Goal: Task Accomplishment & Management: Use online tool/utility

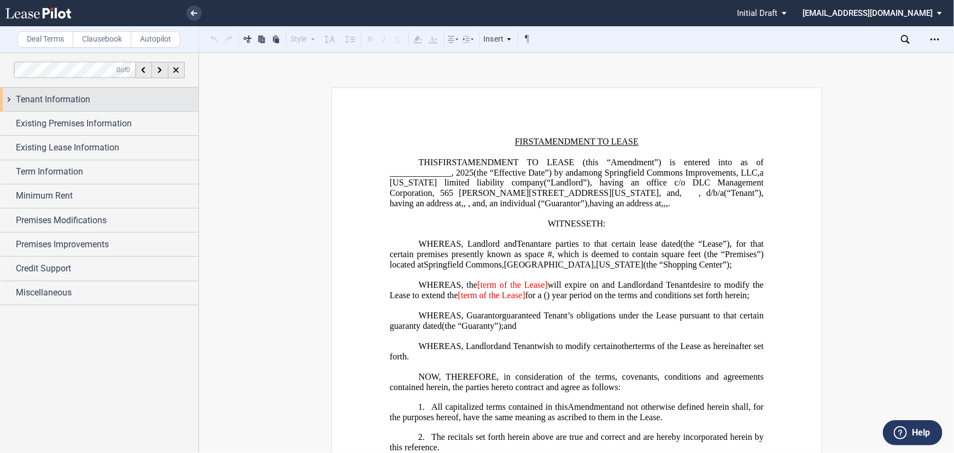
click at [75, 102] on span "Tenant Information" at bounding box center [53, 99] width 74 height 13
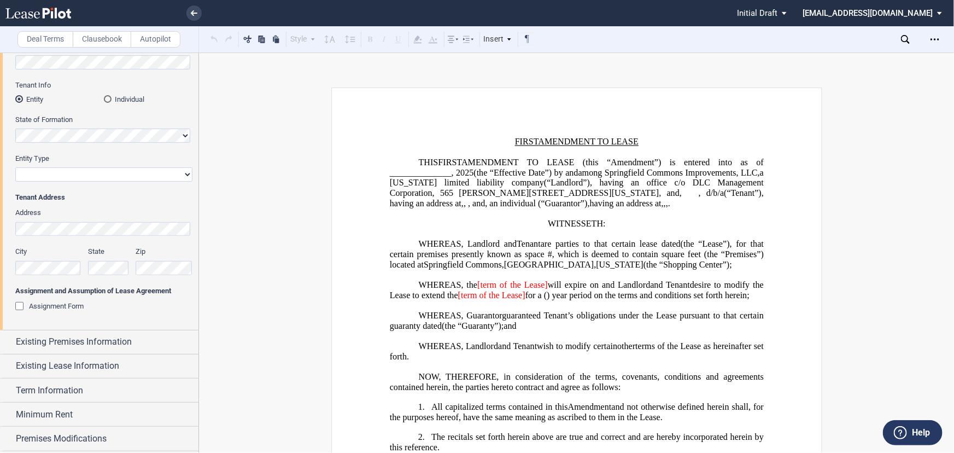
scroll to position [149, 0]
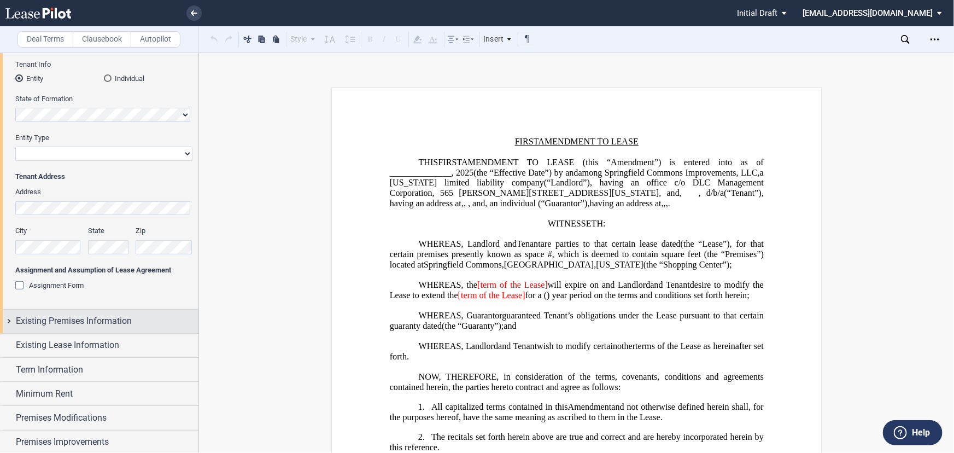
click at [84, 327] on div "Existing Premises Information" at bounding box center [99, 321] width 198 height 24
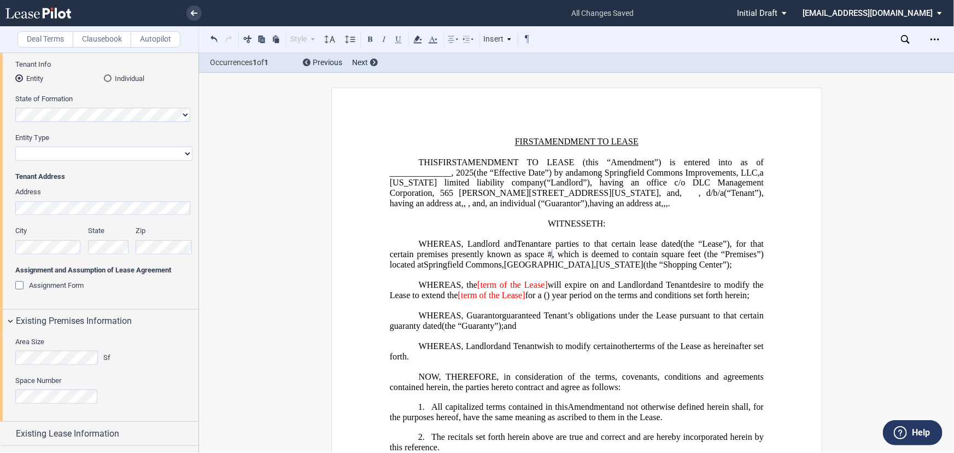
scroll to position [0, 0]
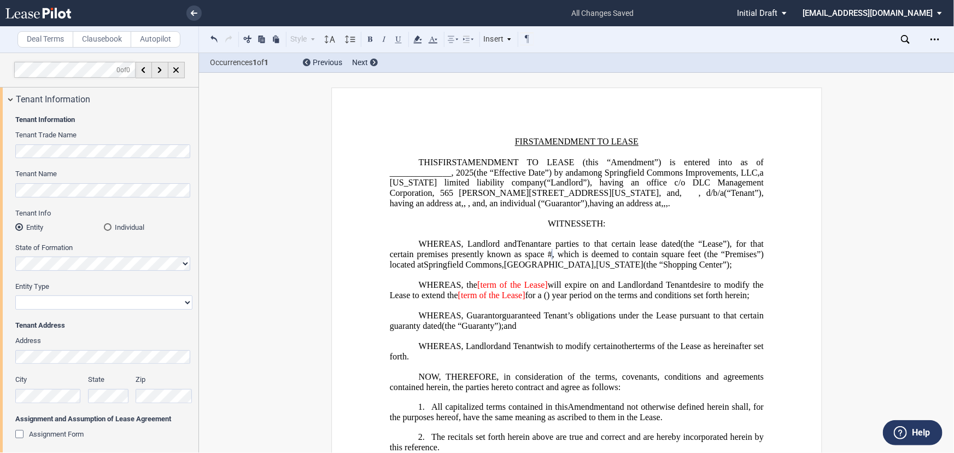
click at [1, 157] on div "Tenant Information Tenant Trade Name Tenant Name Tenant Info Entity Individual …" at bounding box center [99, 284] width 198 height 347
click at [124, 197] on div "Tenant Name" at bounding box center [103, 188] width 177 height 39
drag, startPoint x: 77, startPoint y: 311, endPoint x: 77, endPoint y: 302, distance: 8.7
click at [77, 309] on div "Entity Type Corporation Limited Liability Company General Partnership Limited P…" at bounding box center [103, 301] width 177 height 39
click at [77, 302] on select "Corporation Limited Liability Company General Partnership Limited Partnership O…" at bounding box center [103, 302] width 177 height 14
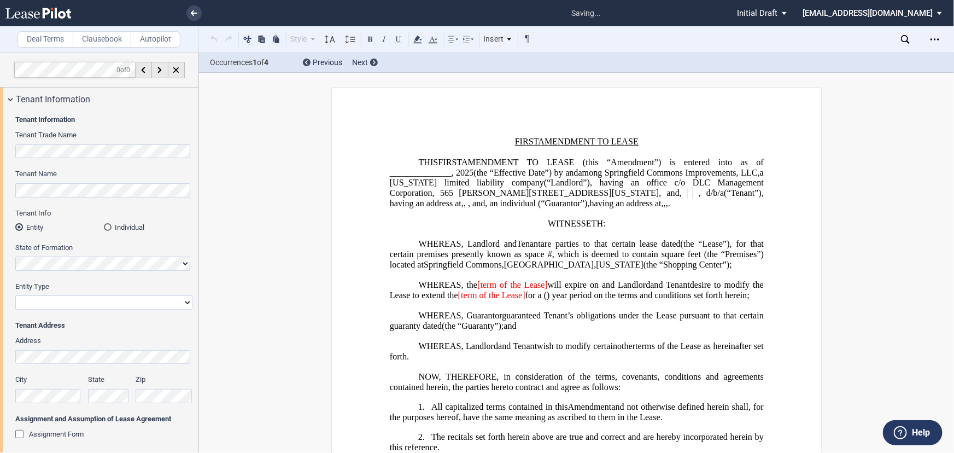
select select "limited liability company"
click at [15, 295] on select "Corporation Limited Liability Company General Partnership Limited Partnership O…" at bounding box center [103, 302] width 177 height 14
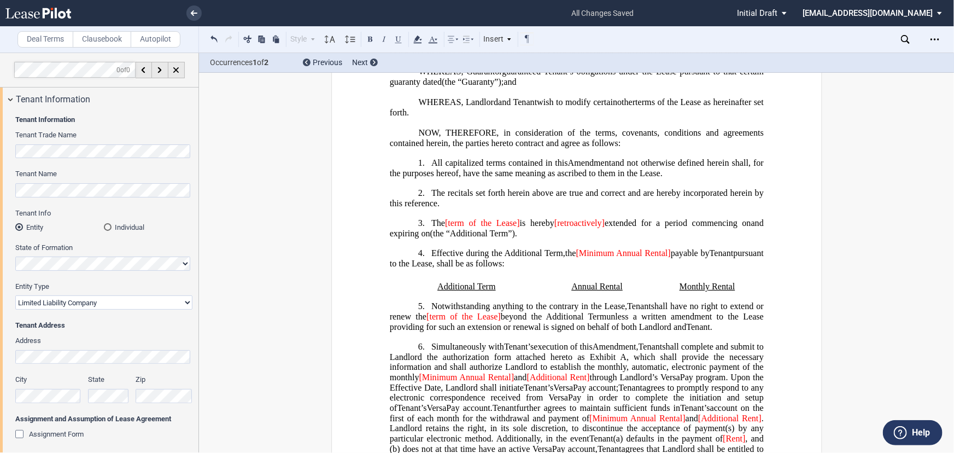
scroll to position [248, 0]
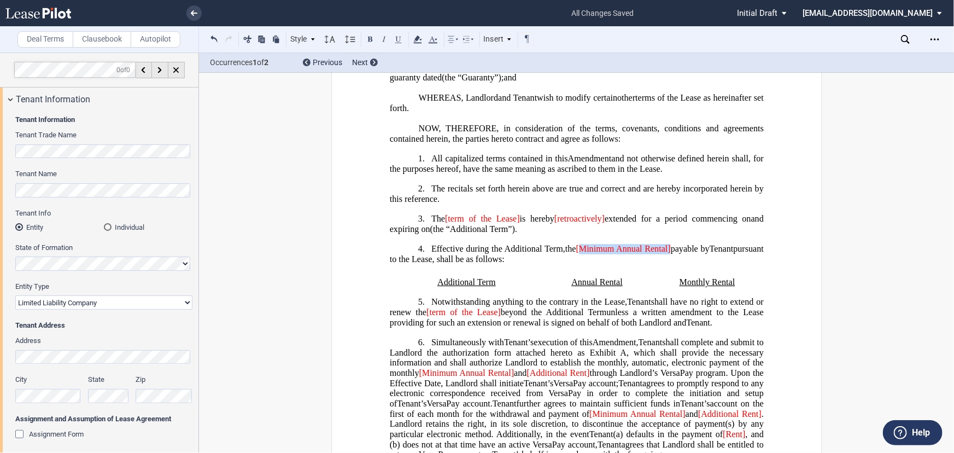
drag, startPoint x: 593, startPoint y: 273, endPoint x: 680, endPoint y: 280, distance: 87.3
click at [670, 254] on span "[Minimum Annual Rental]" at bounding box center [623, 249] width 95 height 10
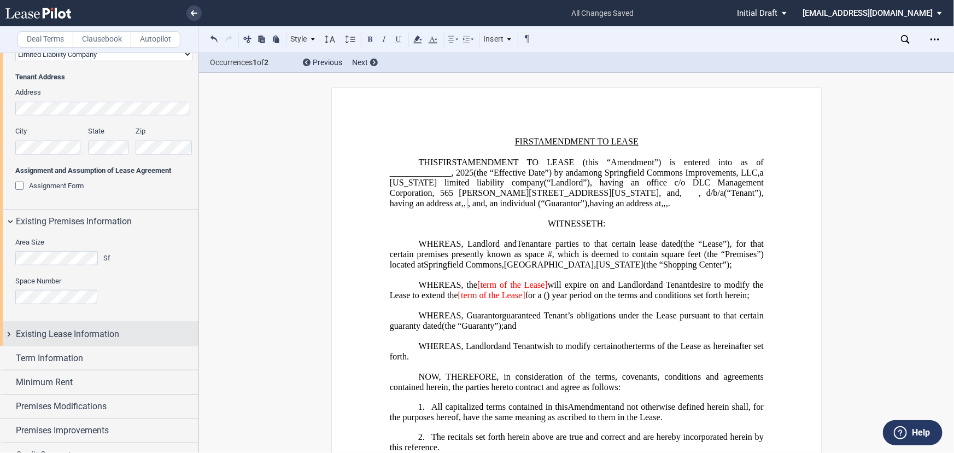
click at [98, 342] on div "Existing Lease Information" at bounding box center [99, 334] width 198 height 24
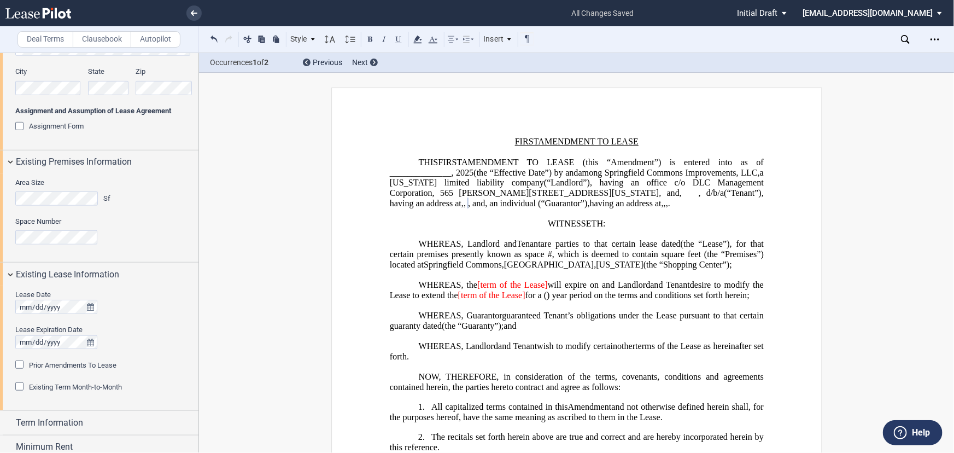
scroll to position [348, 0]
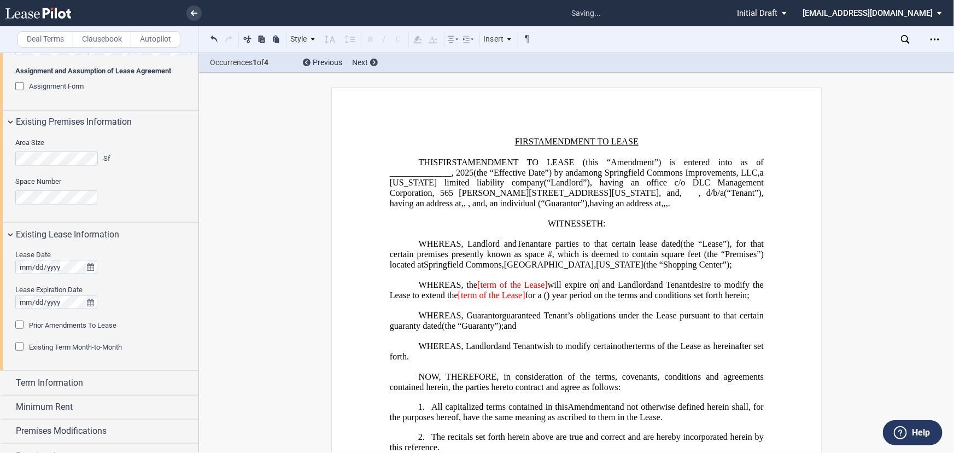
click at [161, 313] on div "Lease Date Lease Expiration Date" at bounding box center [103, 285] width 177 height 70
click at [103, 326] on span "Prior Amendments To Lease" at bounding box center [72, 325] width 87 height 8
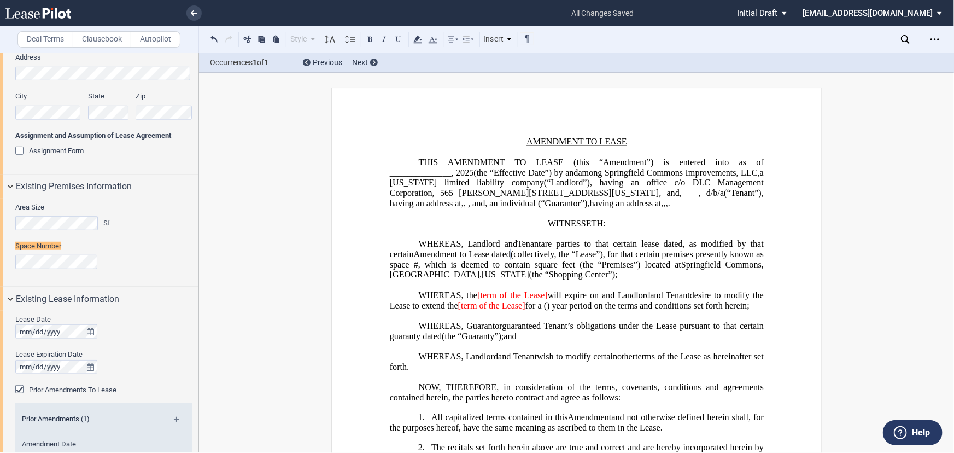
scroll to position [277, 0]
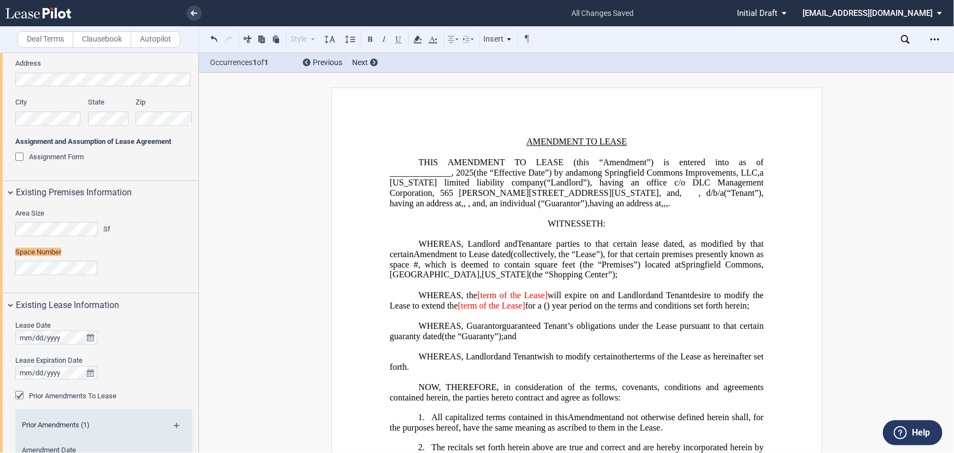
click at [548, 269] on span ", for that certain premises presently known as space #" at bounding box center [577, 259] width 376 height 20
drag, startPoint x: 533, startPoint y: 272, endPoint x: 554, endPoint y: 270, distance: 20.8
click at [510, 259] on span "Amendment to Lease dated" at bounding box center [461, 254] width 97 height 10
click at [483, 259] on span "Amendment to Lease dated" at bounding box center [461, 254] width 97 height 10
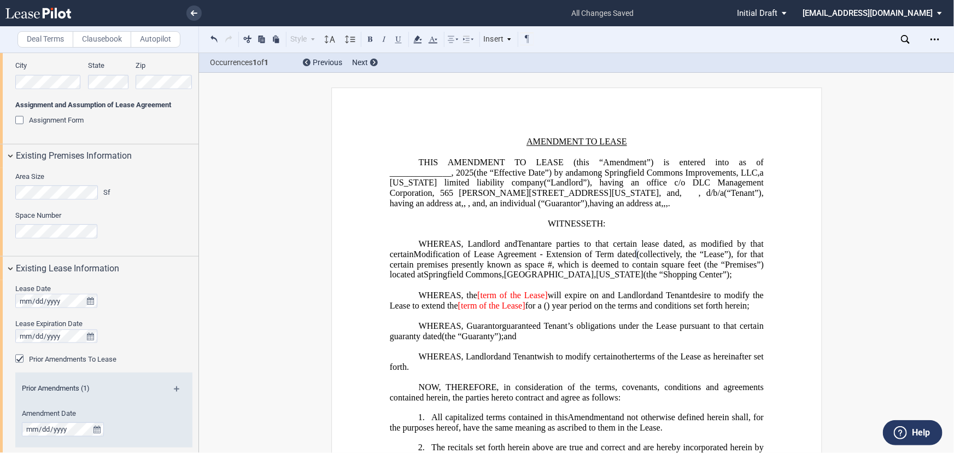
scroll to position [377, 0]
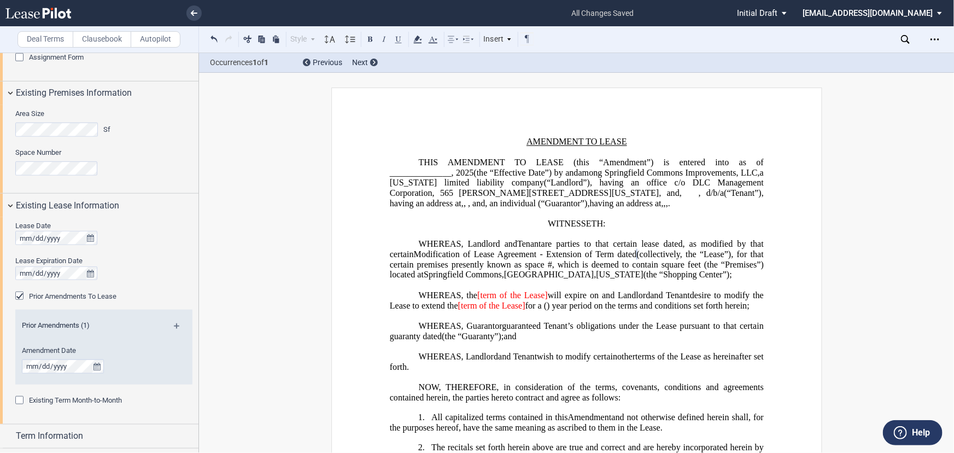
click at [174, 323] on md-icon at bounding box center [181, 329] width 15 height 13
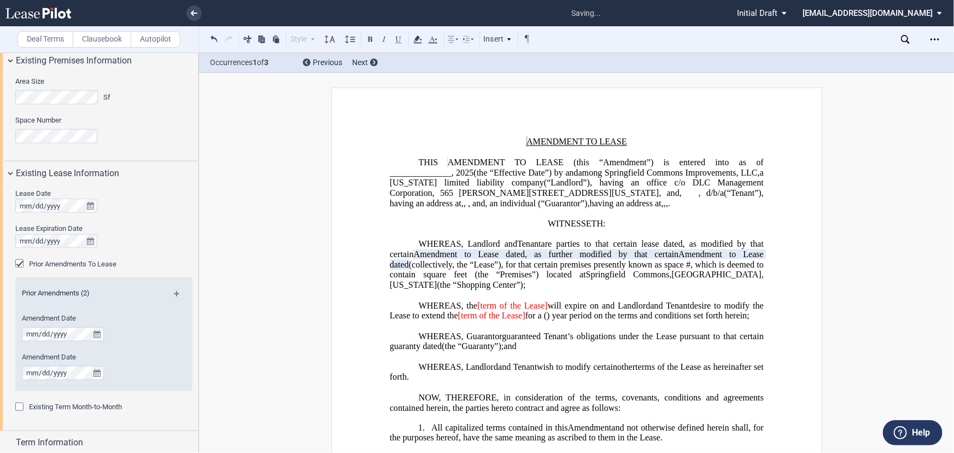
scroll to position [426, 0]
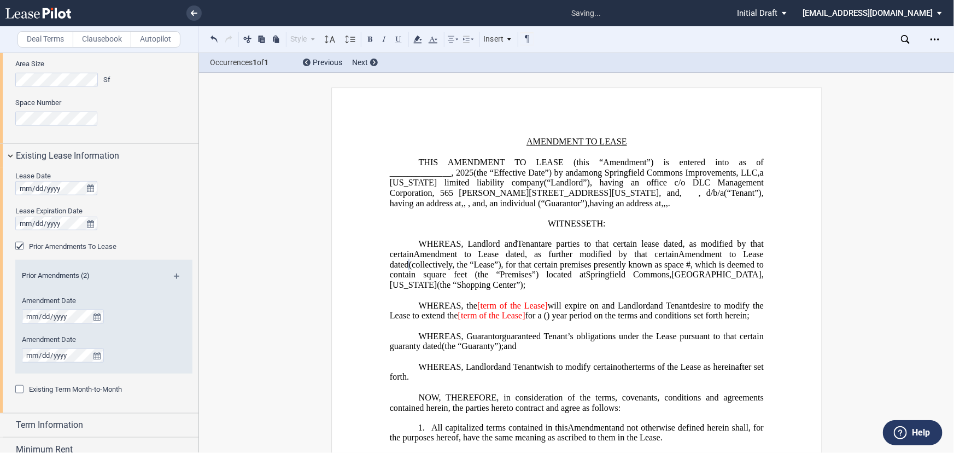
click at [443, 269] on span "Amendment to Lease dated" at bounding box center [577, 259] width 376 height 20
click at [169, 278] on div "Prior Amendments (2)" at bounding box center [103, 278] width 177 height 14
click at [174, 277] on md-icon at bounding box center [181, 279] width 15 height 13
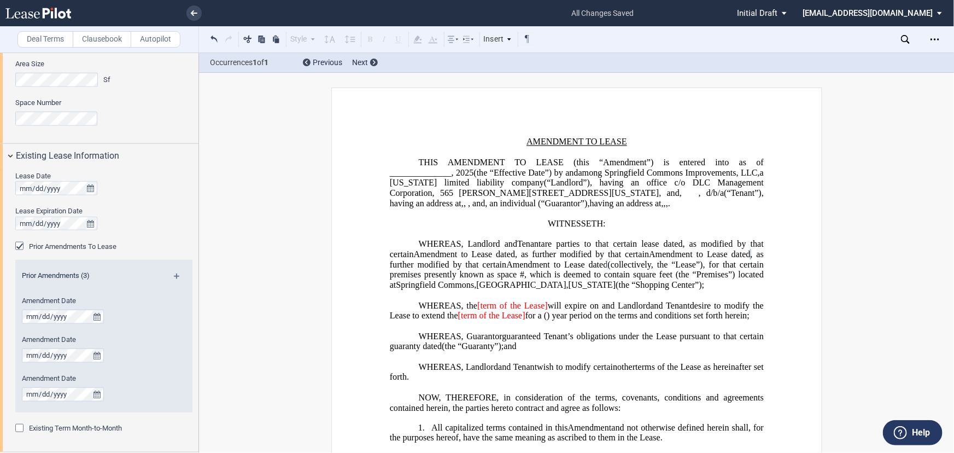
click at [506, 270] on span "Amendment to Lease dated" at bounding box center [556, 265] width 101 height 10
drag, startPoint x: 417, startPoint y: 289, endPoint x: 423, endPoint y: 288, distance: 6.1
click at [506, 270] on span "Amendment to Lease dated" at bounding box center [556, 265] width 101 height 10
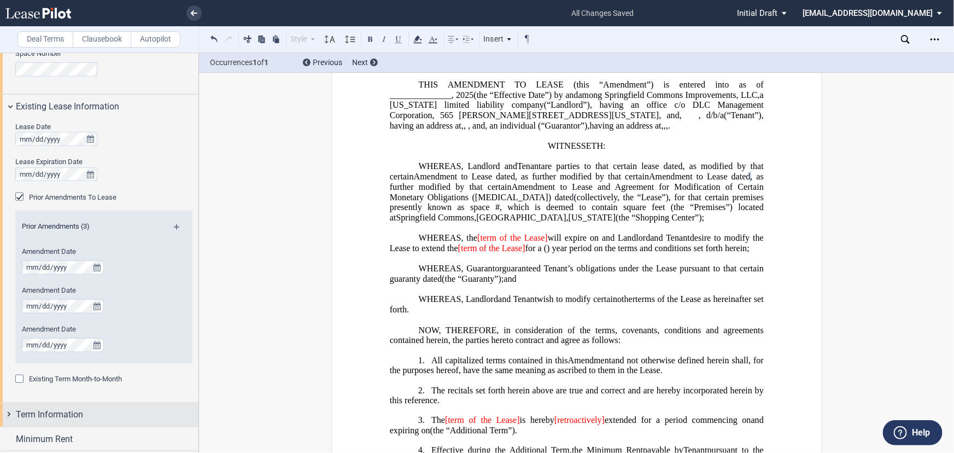
scroll to position [149, 0]
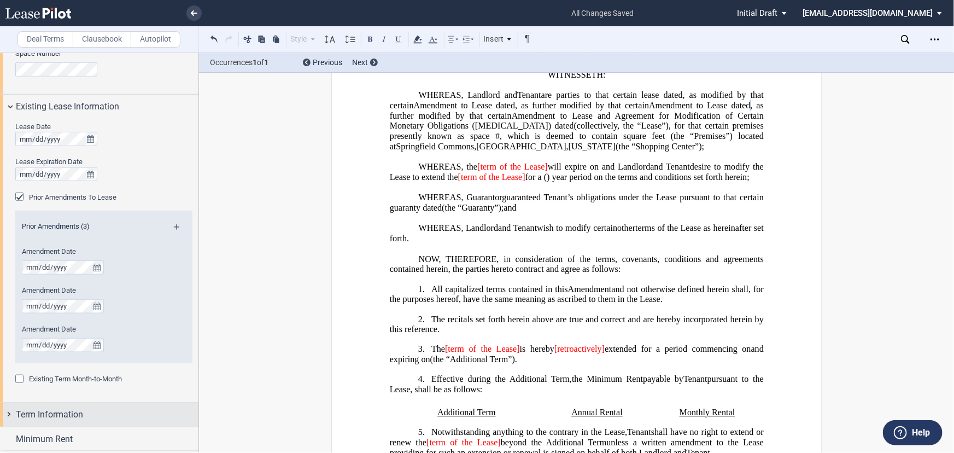
click at [61, 419] on span "Term Information" at bounding box center [49, 414] width 67 height 13
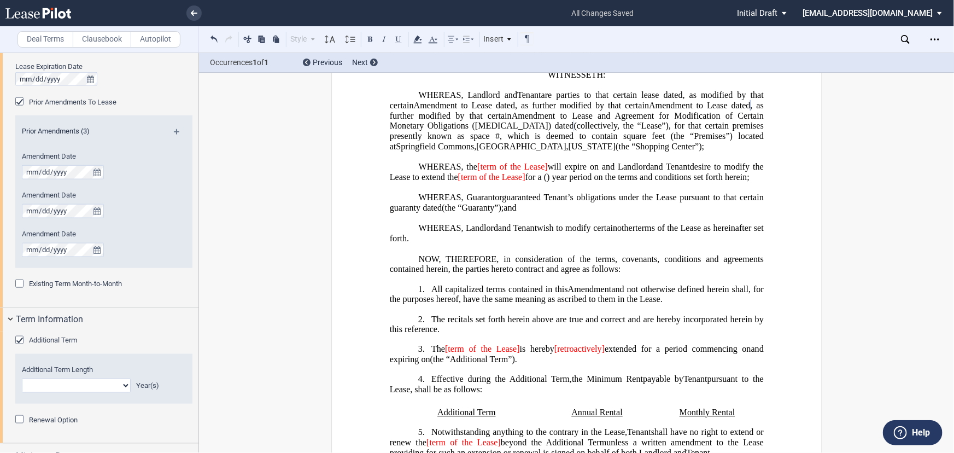
scroll to position [683, 0]
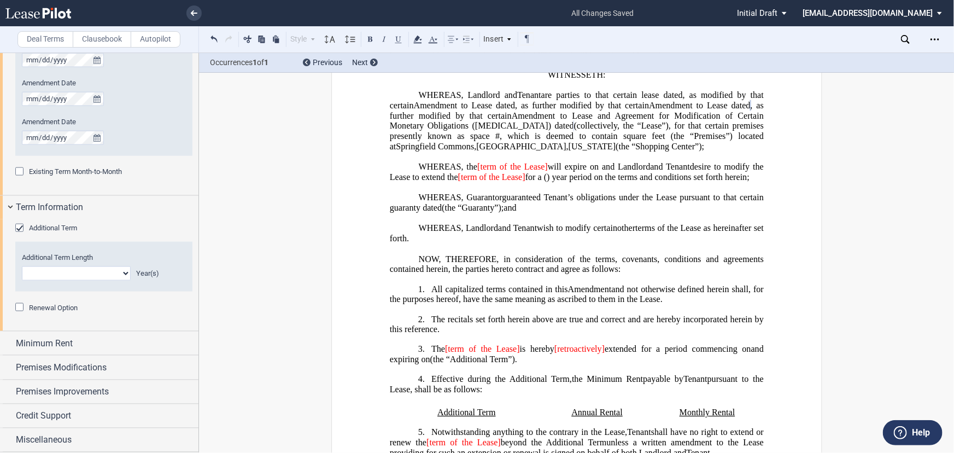
click at [71, 270] on select "0 1 2 3 4 5 6 7 8 9 10 11 12 13 14 15 16 17 18 19 20" at bounding box center [76, 273] width 109 height 14
select select "number:10"
click at [22, 266] on select "0 1 2 3 4 5 6 7 8 9 10 11 12 13 14 15 16 17 18 19 20" at bounding box center [76, 273] width 109 height 14
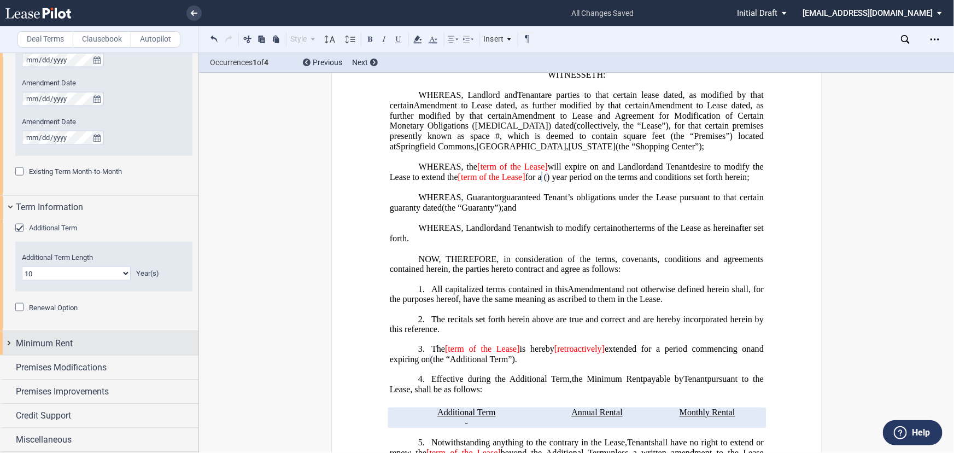
click at [27, 350] on span "Minimum Rent" at bounding box center [44, 343] width 57 height 13
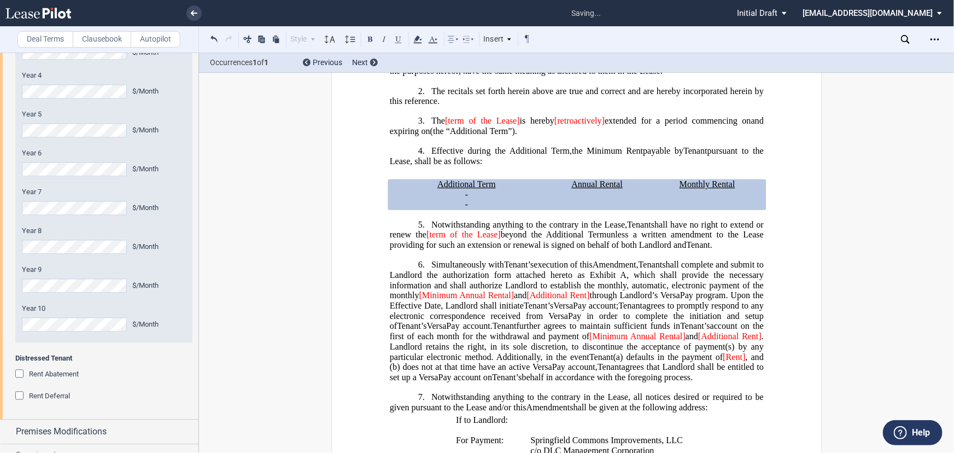
scroll to position [1130, 0]
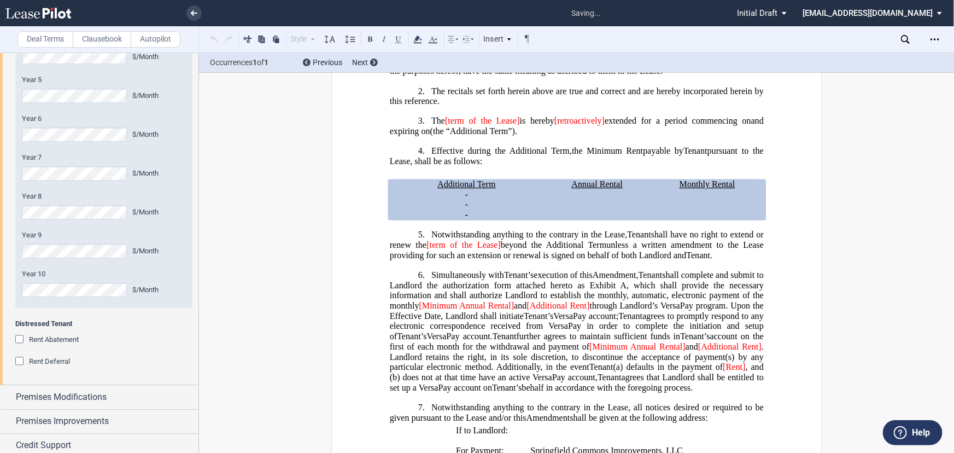
click at [63, 282] on div "Year 10 $/Month" at bounding box center [104, 283] width 164 height 28
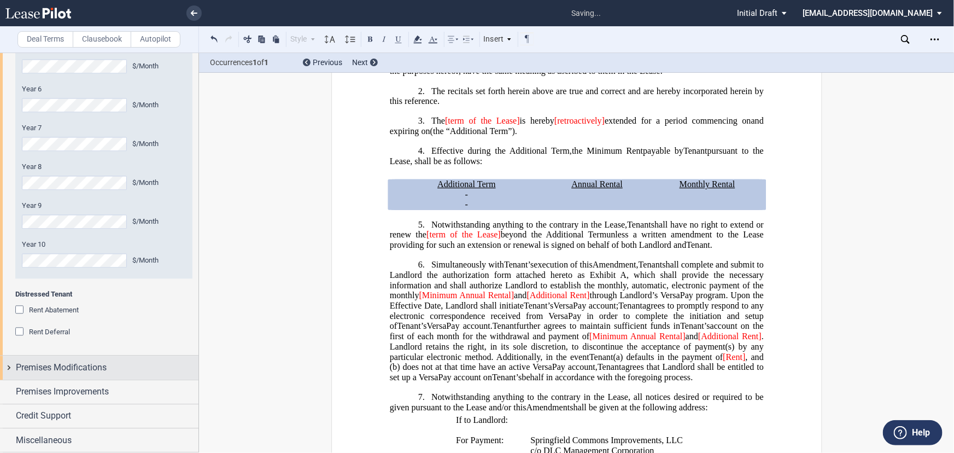
click at [120, 367] on div "Premises Modifications" at bounding box center [107, 367] width 183 height 13
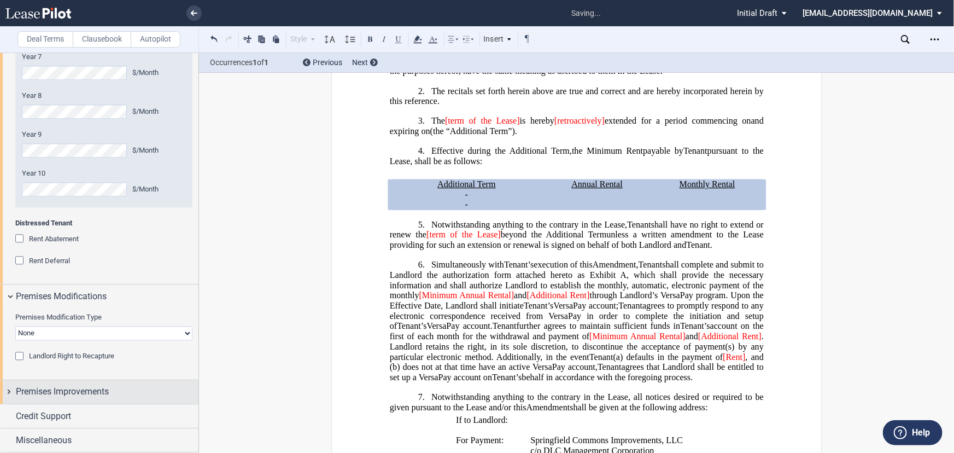
click at [102, 394] on span "Premises Improvements" at bounding box center [62, 391] width 93 height 13
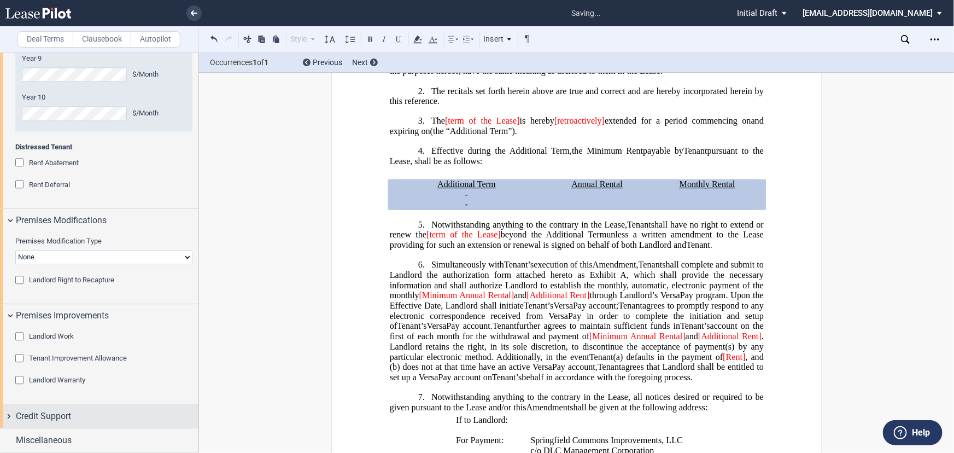
click at [91, 413] on div "Credit Support" at bounding box center [107, 415] width 183 height 13
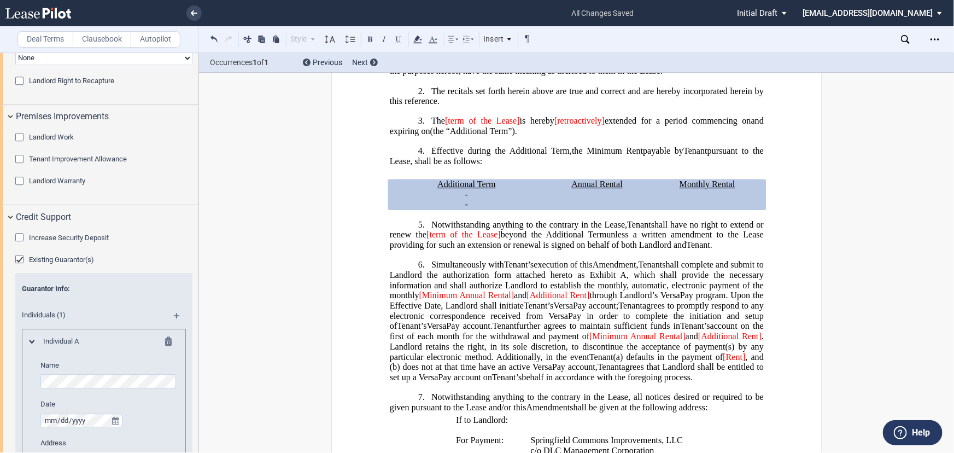
click at [19, 258] on div "Existing Guarantor(s)" at bounding box center [20, 260] width 11 height 11
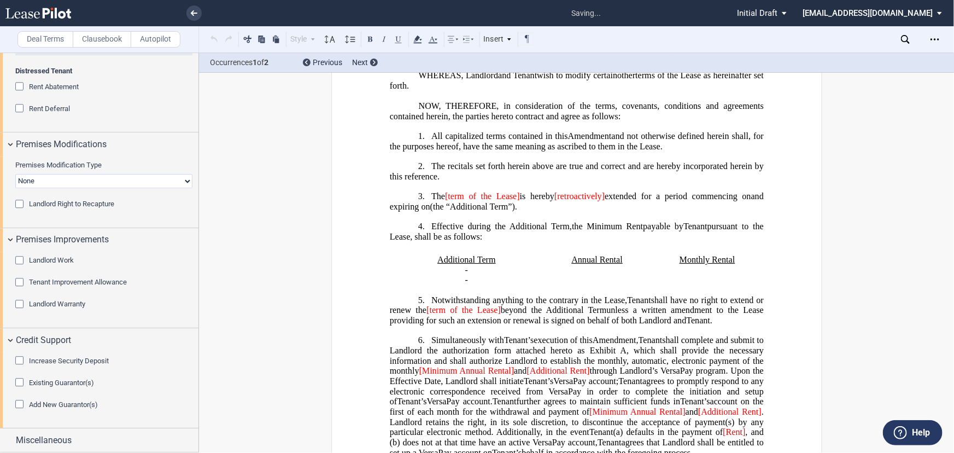
scroll to position [0, 0]
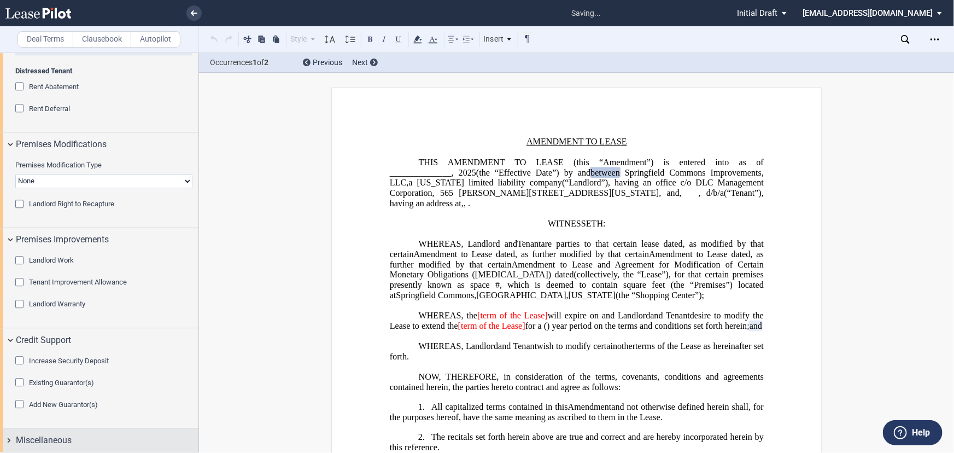
click at [106, 434] on div "Miscellaneous" at bounding box center [107, 440] width 183 height 13
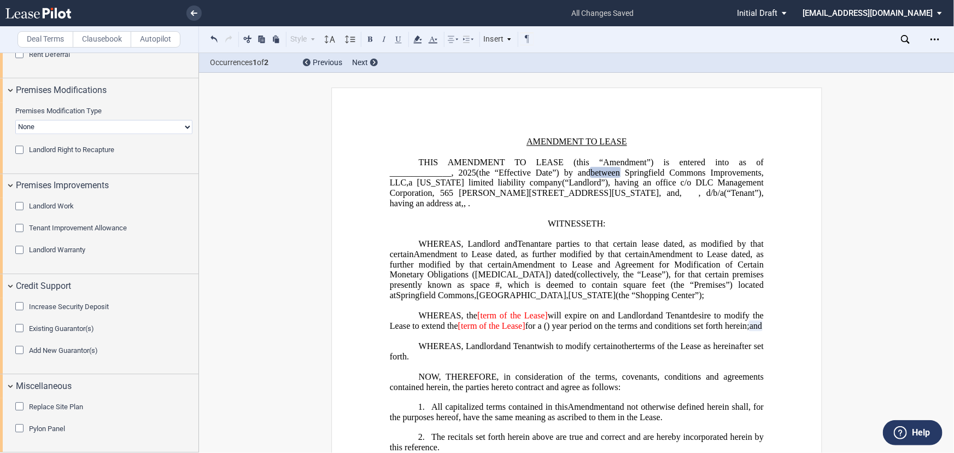
click at [480, 320] on span "[term of the Lease]" at bounding box center [512, 316] width 71 height 10
click at [543, 320] on span "term of the Lease]" at bounding box center [511, 316] width 68 height 10
click at [525, 331] on span "[term of the Lease]" at bounding box center [491, 326] width 67 height 10
click at [538, 331] on span "for a" at bounding box center [530, 326] width 16 height 10
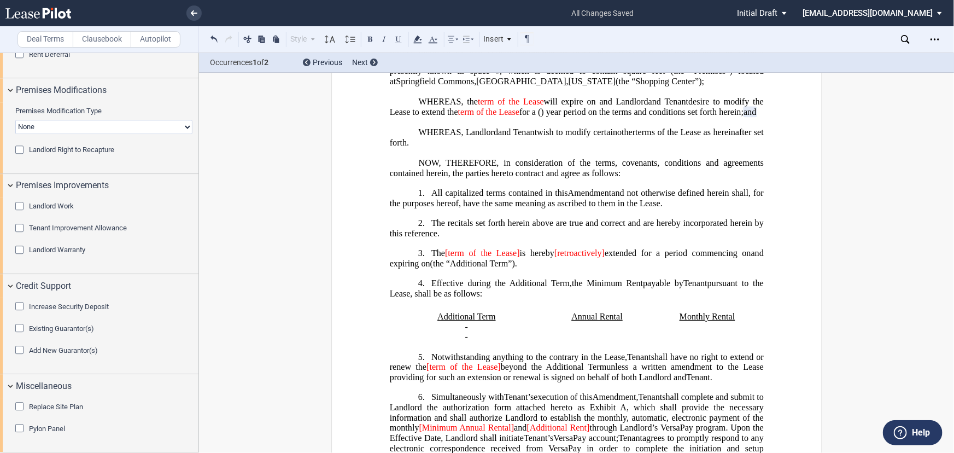
scroll to position [298, 0]
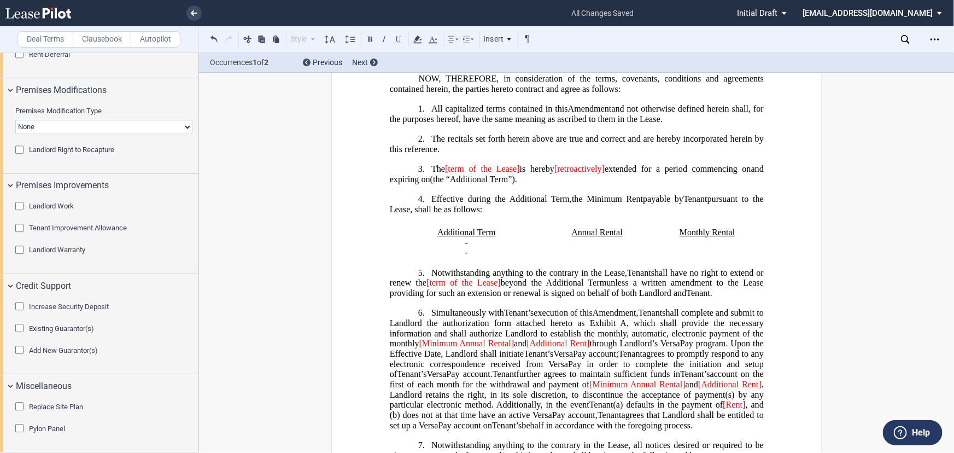
click at [448, 174] on span "[term of the Lease]" at bounding box center [482, 169] width 75 height 10
click at [518, 174] on span "is hereby" at bounding box center [535, 169] width 35 height 10
click at [551, 174] on span "[retroactively]" at bounding box center [576, 169] width 50 height 10
click at [590, 174] on span "retroactively]" at bounding box center [576, 169] width 48 height 10
click at [427, 288] on span "[term of the Lease]" at bounding box center [463, 283] width 74 height 10
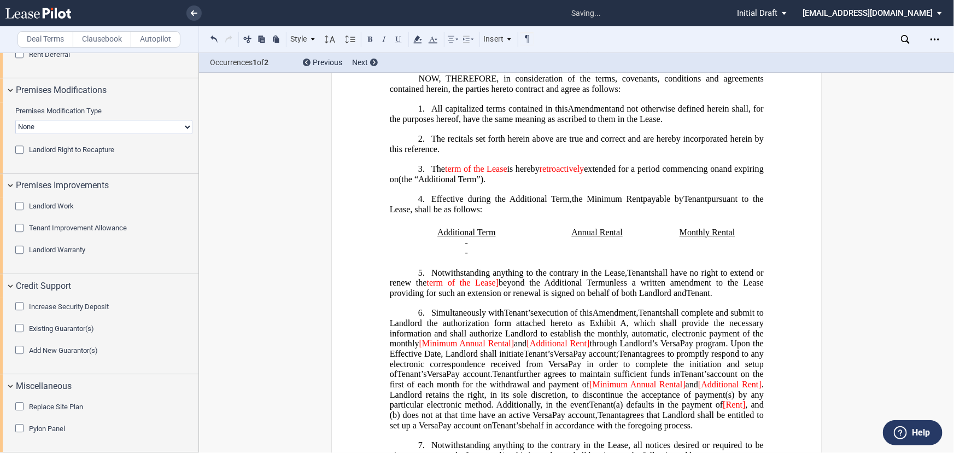
click at [499, 288] on span "beyond the Additional Term" at bounding box center [552, 283] width 107 height 10
click at [423, 348] on span "[Minimum Annual Rental]" at bounding box center [466, 343] width 95 height 10
drag, startPoint x: 506, startPoint y: 357, endPoint x: 457, endPoint y: 357, distance: 48.7
click at [457, 357] on span "shall complete and submit to Landlord the authorization form attached hereto as…" at bounding box center [577, 333] width 376 height 50
click at [495, 348] on span ", which shall provide the necessary information and shall authorize Landlord to…" at bounding box center [577, 333] width 376 height 30
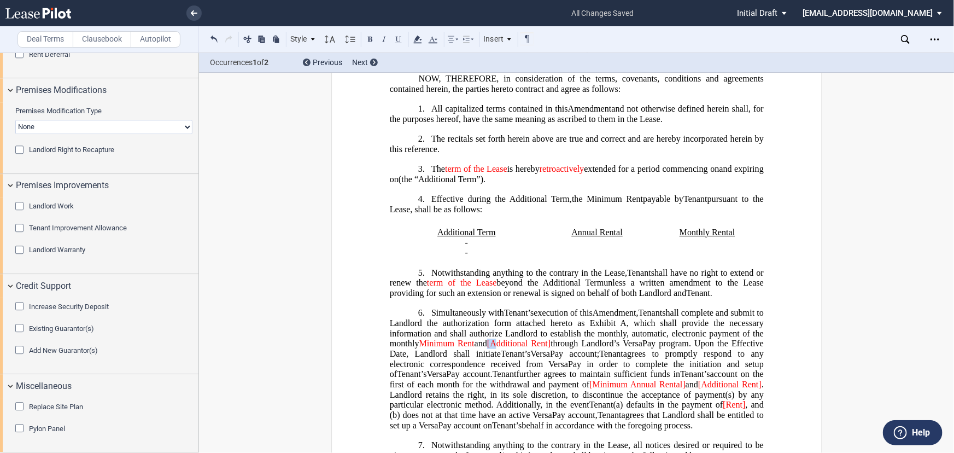
drag, startPoint x: 497, startPoint y: 358, endPoint x: 490, endPoint y: 358, distance: 6.6
click at [490, 348] on span "[Additional Rent]" at bounding box center [518, 343] width 63 height 10
click at [535, 348] on span "﻿additional Rent]" at bounding box center [517, 343] width 59 height 10
click at [548, 358] on span "through Landlord’s VersaPay program. Upon the Effective Date, Landlord shall in…" at bounding box center [577, 348] width 376 height 20
click at [589, 389] on span "[Minimum Annual Rental]" at bounding box center [637, 384] width 96 height 10
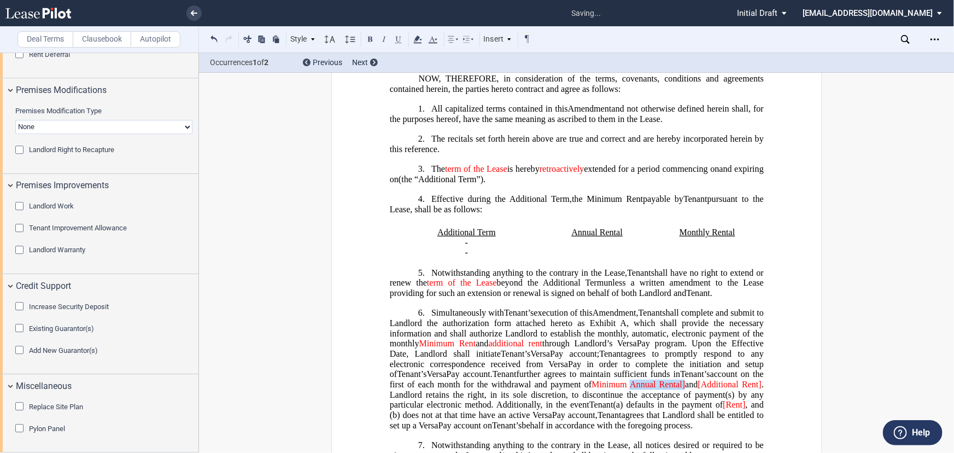
drag, startPoint x: 667, startPoint y: 397, endPoint x: 624, endPoint y: 397, distance: 42.6
click at [624, 397] on span "account on the first of each month for the withdrawal and payment of Minimum An…" at bounding box center [577, 389] width 376 height 40
click at [663, 389] on span "[Additional Rent]" at bounding box center [693, 384] width 64 height 10
click at [724, 394] on span ". Landlord retains the right, in its sole discretion, to discontinue the accept…" at bounding box center [577, 394] width 376 height 30
click at [672, 389] on span "Additional Rent" at bounding box center [695, 384] width 58 height 10
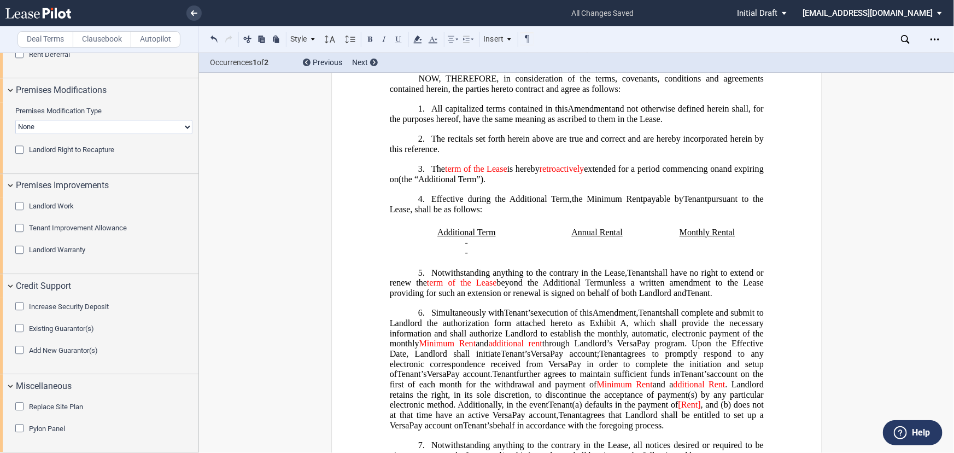
click at [708, 389] on span "dditional Rent" at bounding box center [699, 384] width 52 height 10
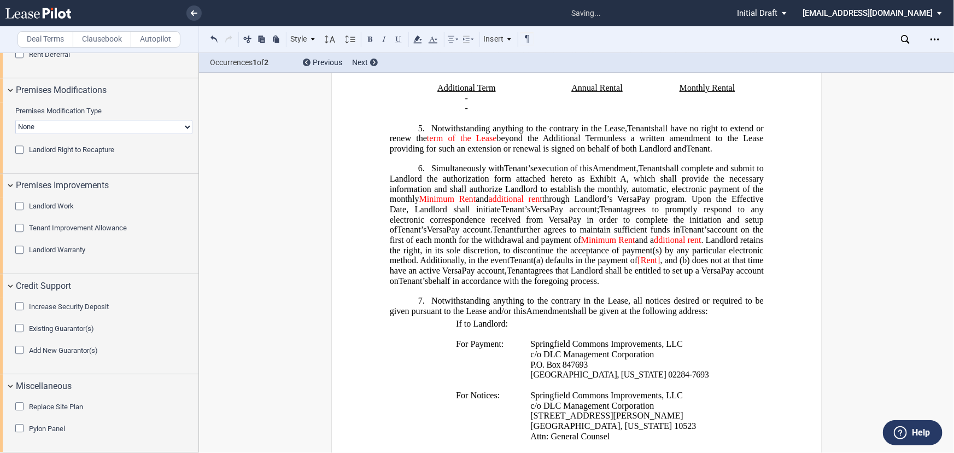
scroll to position [447, 0]
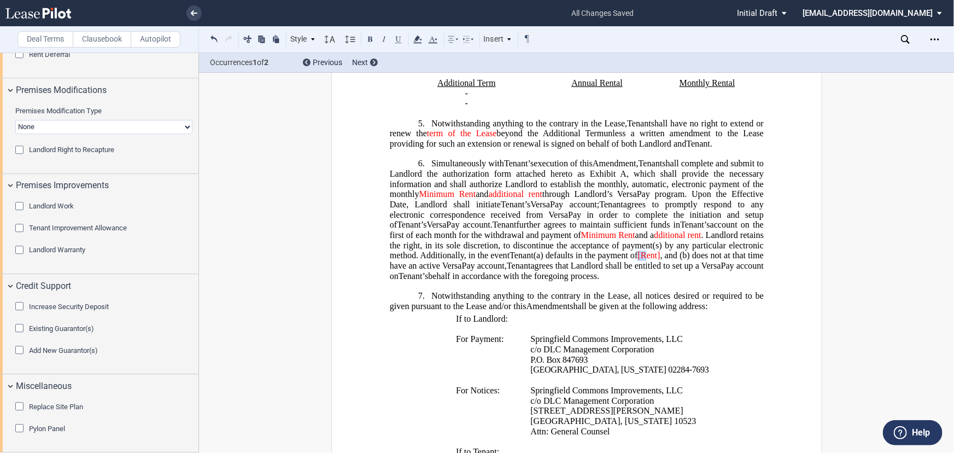
click at [687, 266] on span "(a) defaults in the payment of [Rent] , and (b) does not at that time have an a…" at bounding box center [577, 261] width 376 height 20
click at [698, 268] on span "(a) defaults in the payment of ﻿rent] , and (b) does not at that time have an a…" at bounding box center [577, 261] width 376 height 20
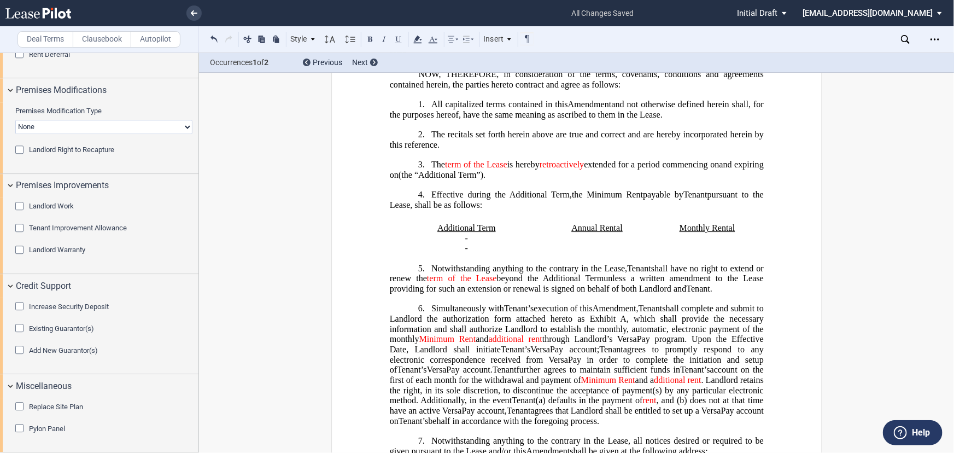
scroll to position [253, 0]
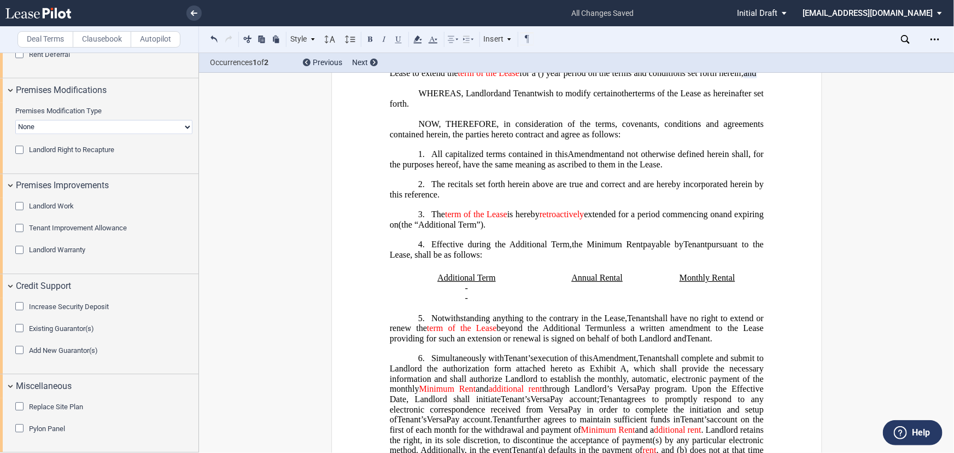
click at [738, 344] on h1 "5. Notwithstanding anything to the contrary in the Lease, Tenant Assignee shall…" at bounding box center [576, 328] width 374 height 31
click at [516, 323] on span "Notwithstanding anything to the contrary in the Lease," at bounding box center [529, 318] width 196 height 10
click at [431, 219] on span "The" at bounding box center [438, 214] width 14 height 10
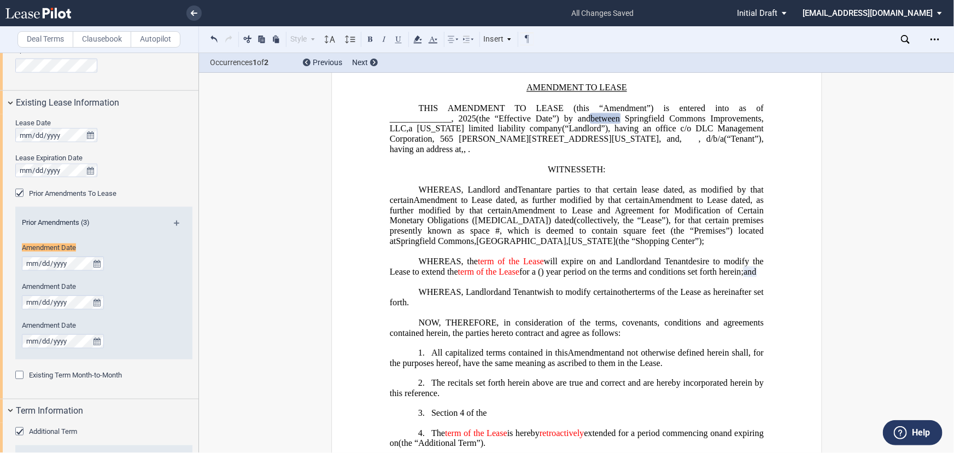
scroll to position [475, 0]
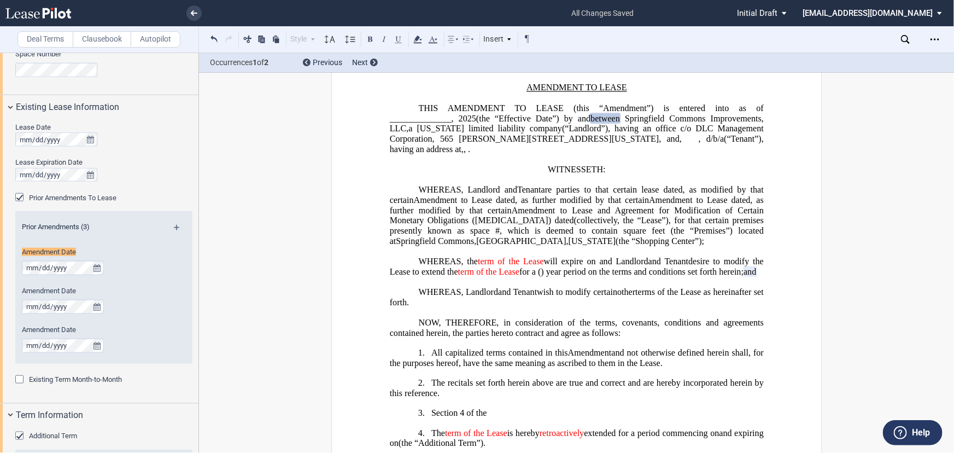
drag, startPoint x: 664, startPoint y: 204, endPoint x: 690, endPoint y: 201, distance: 26.5
click at [649, 204] on span ", as further modified by that certain" at bounding box center [582, 200] width 134 height 10
click at [476, 200] on span "Amendment to Lease dated" at bounding box center [461, 200] width 97 height 10
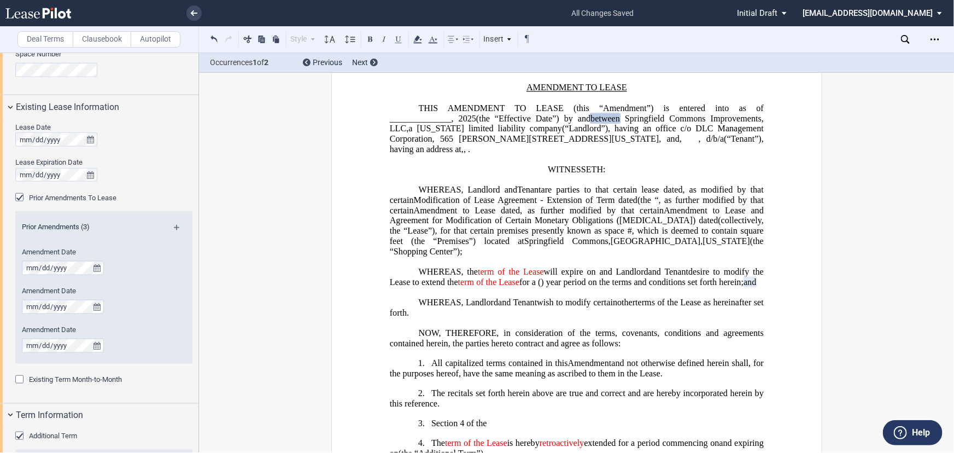
click at [406, 215] on span "(the “, as further modified by that certain" at bounding box center [577, 205] width 376 height 20
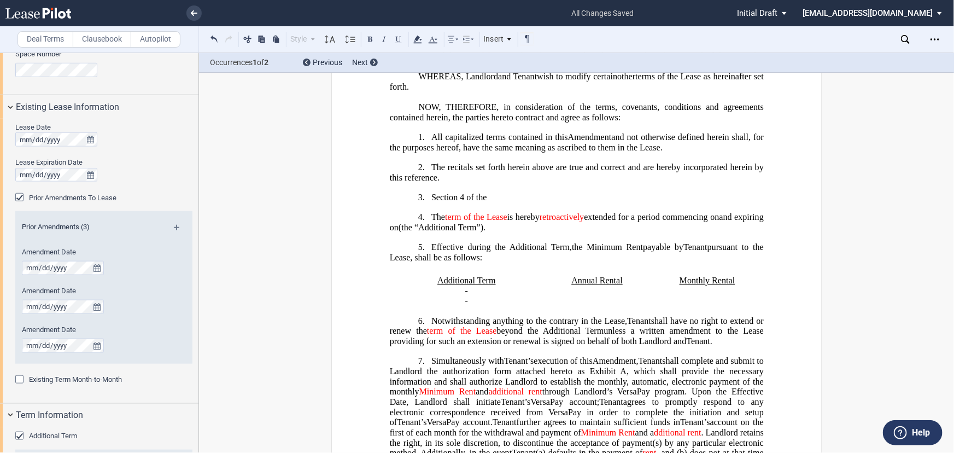
scroll to position [302, 0]
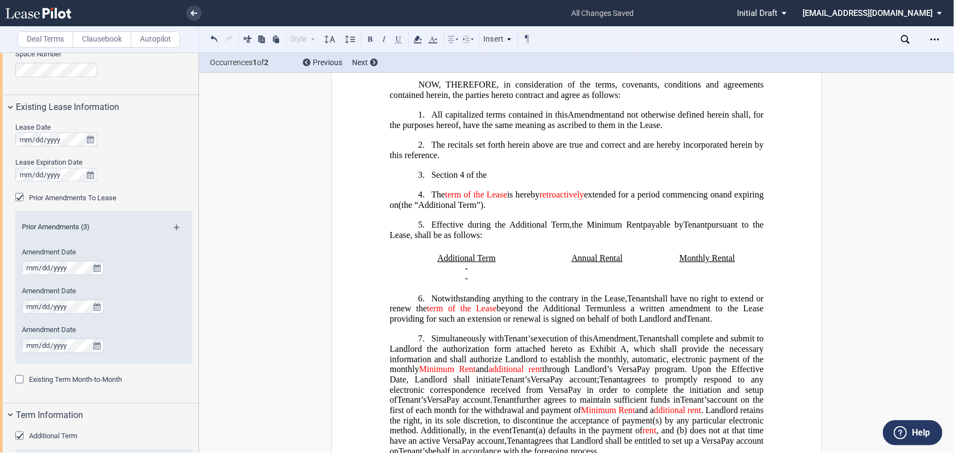
click at [499, 180] on h1 "3. ﻿Section 4 of the" at bounding box center [576, 175] width 374 height 10
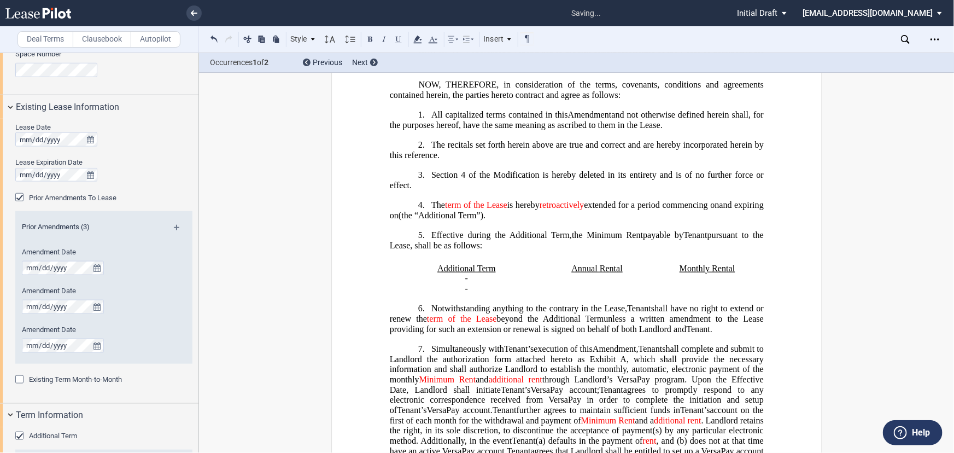
click at [485, 220] on span "(the “Additional Term”)." at bounding box center [442, 215] width 87 height 10
drag, startPoint x: 573, startPoint y: 208, endPoint x: 590, endPoint y: 208, distance: 16.9
click at [583, 208] on span "retroactively" at bounding box center [561, 205] width 44 height 10
click at [627, 216] on h1 "4. The term of the Lease is hereby extended for a period commencing on ﻿ ﻿ and …" at bounding box center [576, 210] width 374 height 20
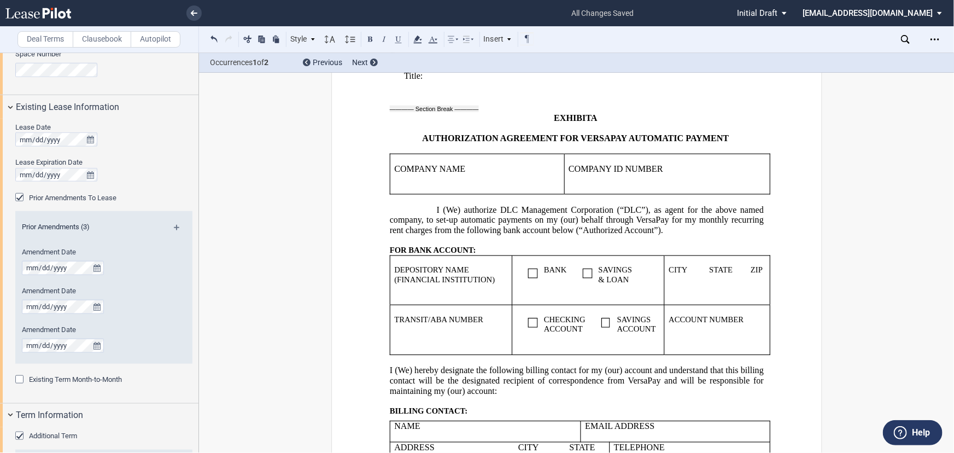
scroll to position [2022, 0]
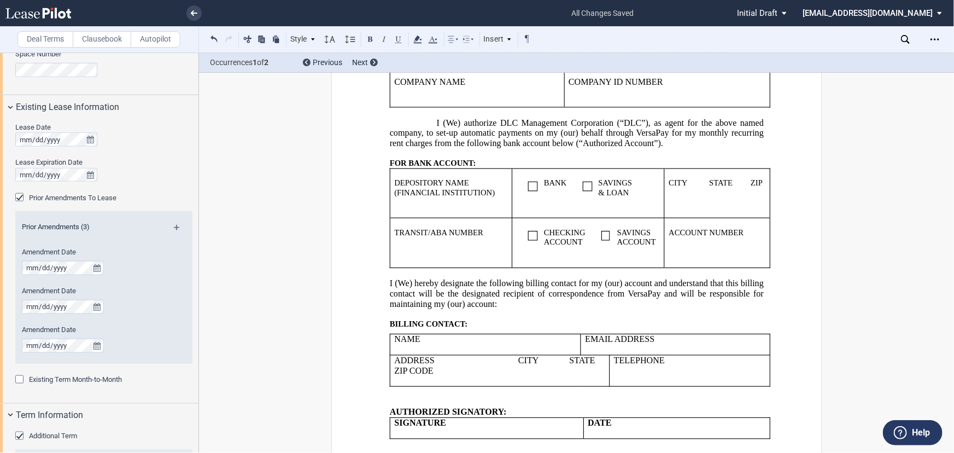
click at [926, 43] on div "Download Share Document Print Create a New Version Import Changes Compare Expre…" at bounding box center [934, 39] width 17 height 17
click at [931, 43] on icon "Open Lease options menu" at bounding box center [934, 39] width 9 height 9
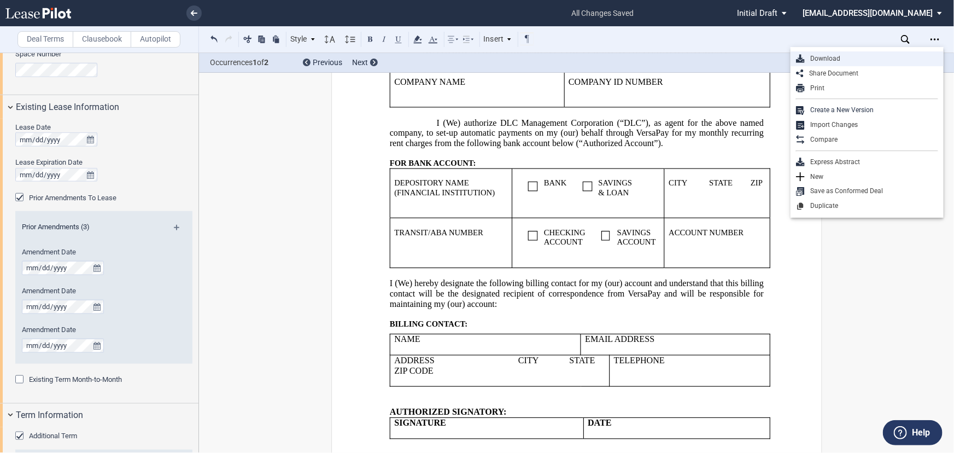
click at [815, 60] on div "Download" at bounding box center [871, 58] width 133 height 9
